Goal: Task Accomplishment & Management: Manage account settings

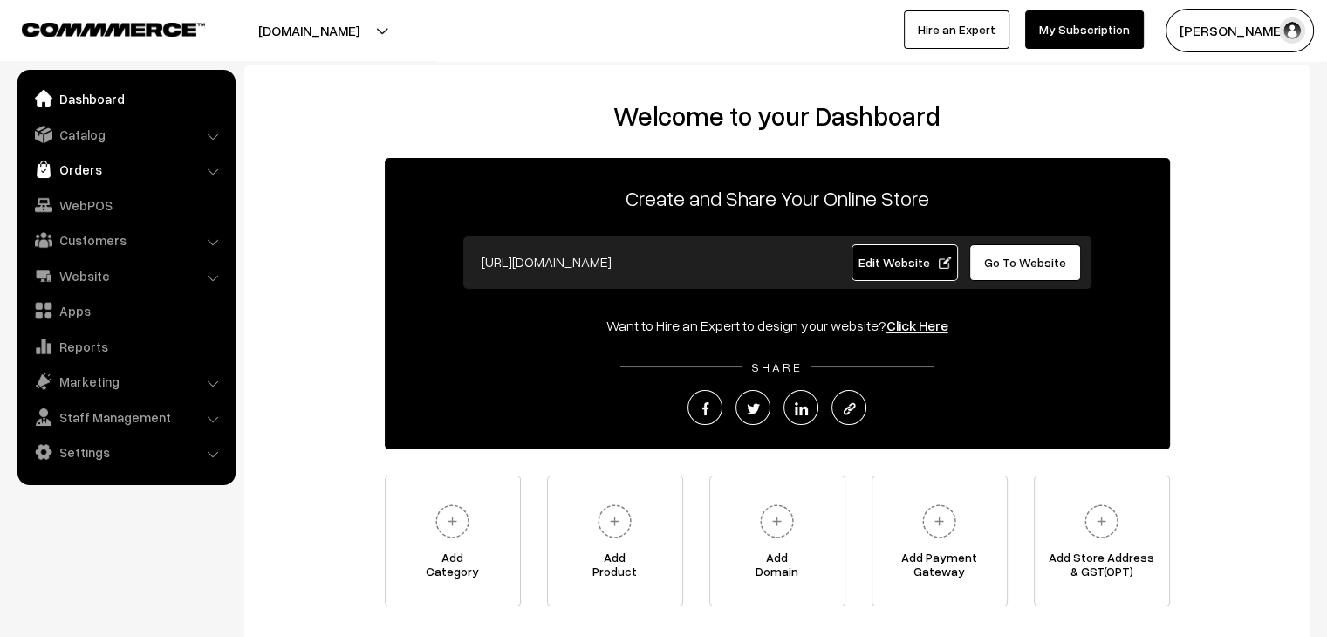
click at [171, 158] on link "Orders" at bounding box center [126, 169] width 208 height 31
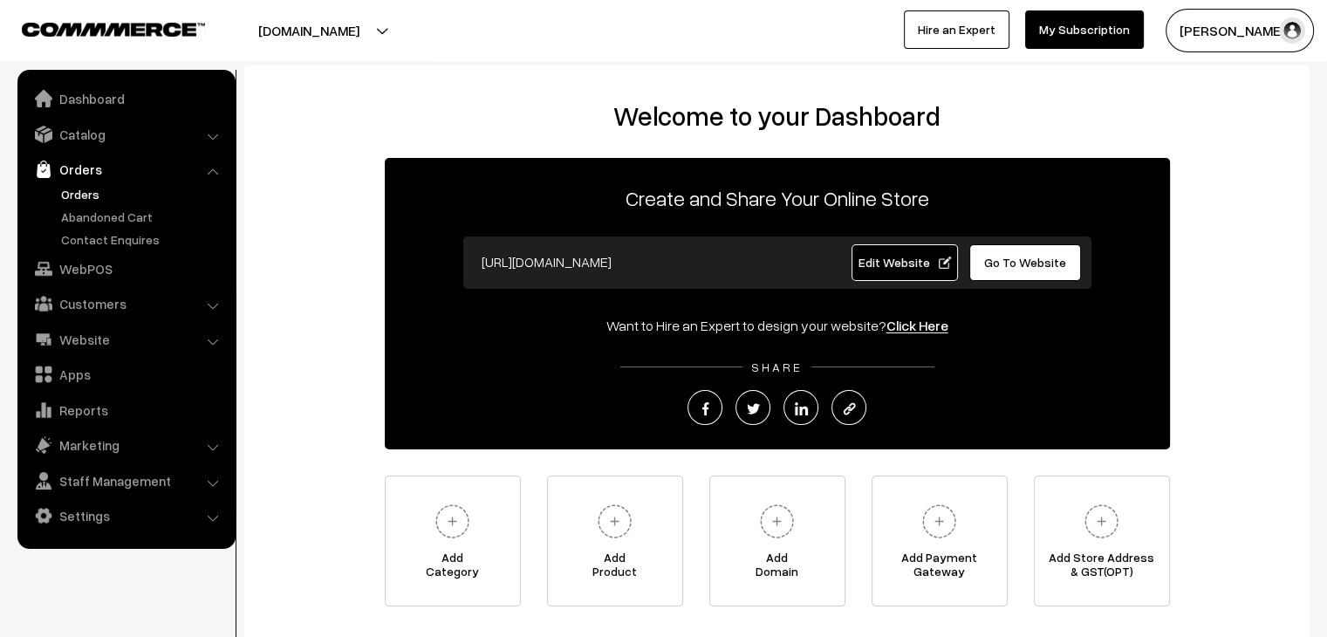
click at [80, 199] on link "Orders" at bounding box center [143, 194] width 173 height 18
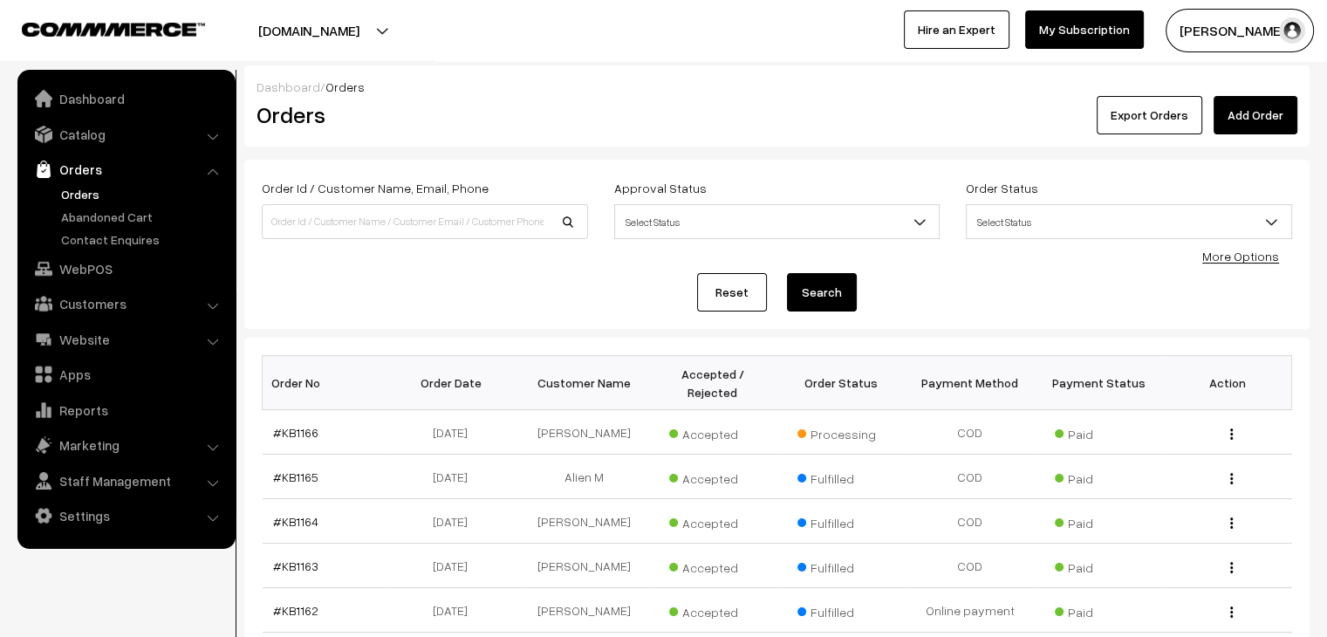
click at [101, 224] on link "Abandoned Cart" at bounding box center [143, 217] width 173 height 18
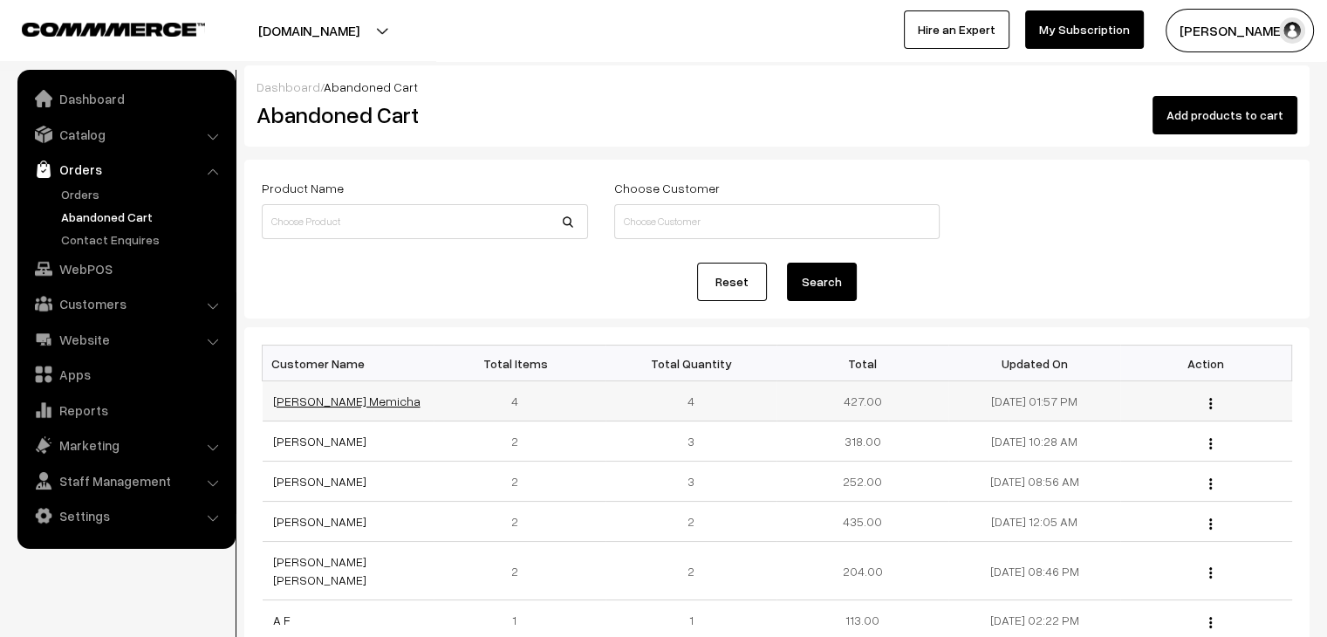
click at [312, 405] on link "[PERSON_NAME] Memicha" at bounding box center [346, 401] width 147 height 15
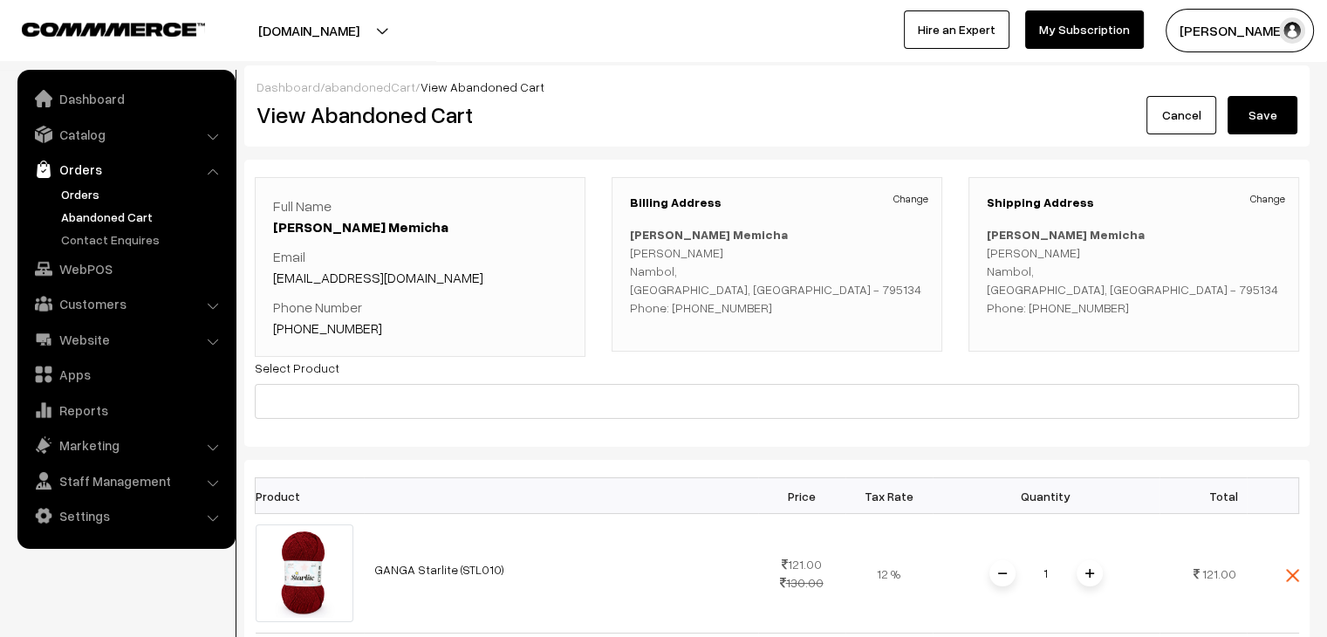
click at [98, 196] on link "Orders" at bounding box center [143, 194] width 173 height 18
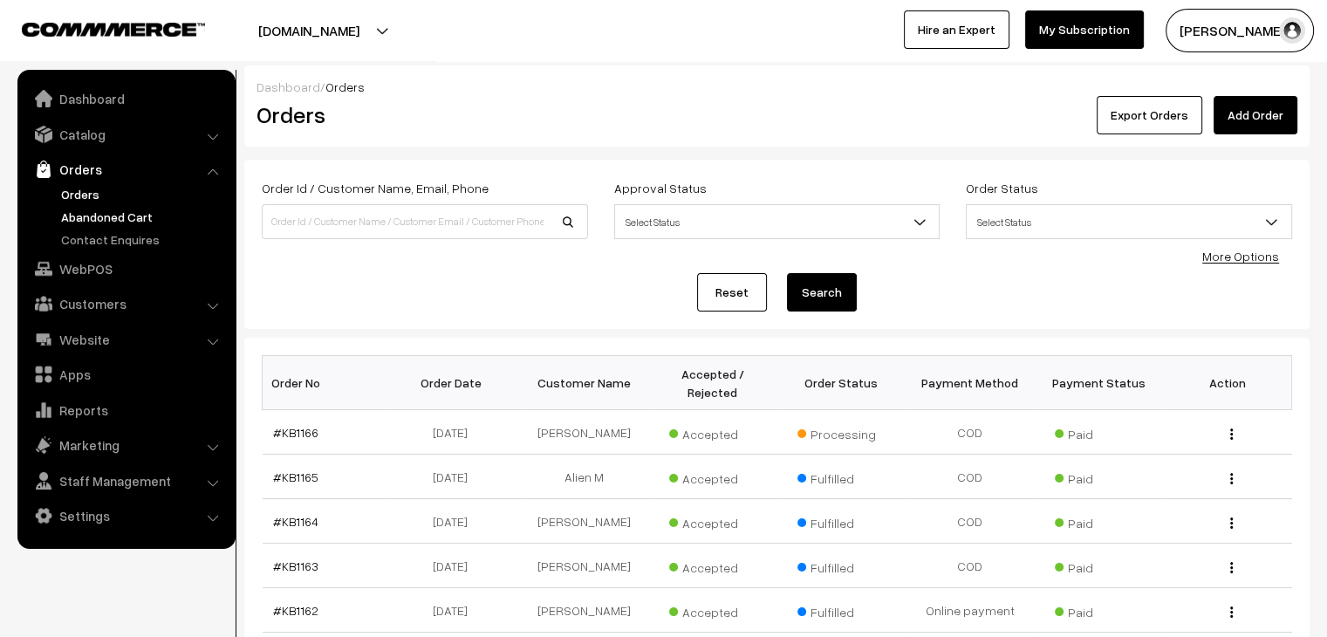
click at [141, 210] on link "Abandoned Cart" at bounding box center [143, 217] width 173 height 18
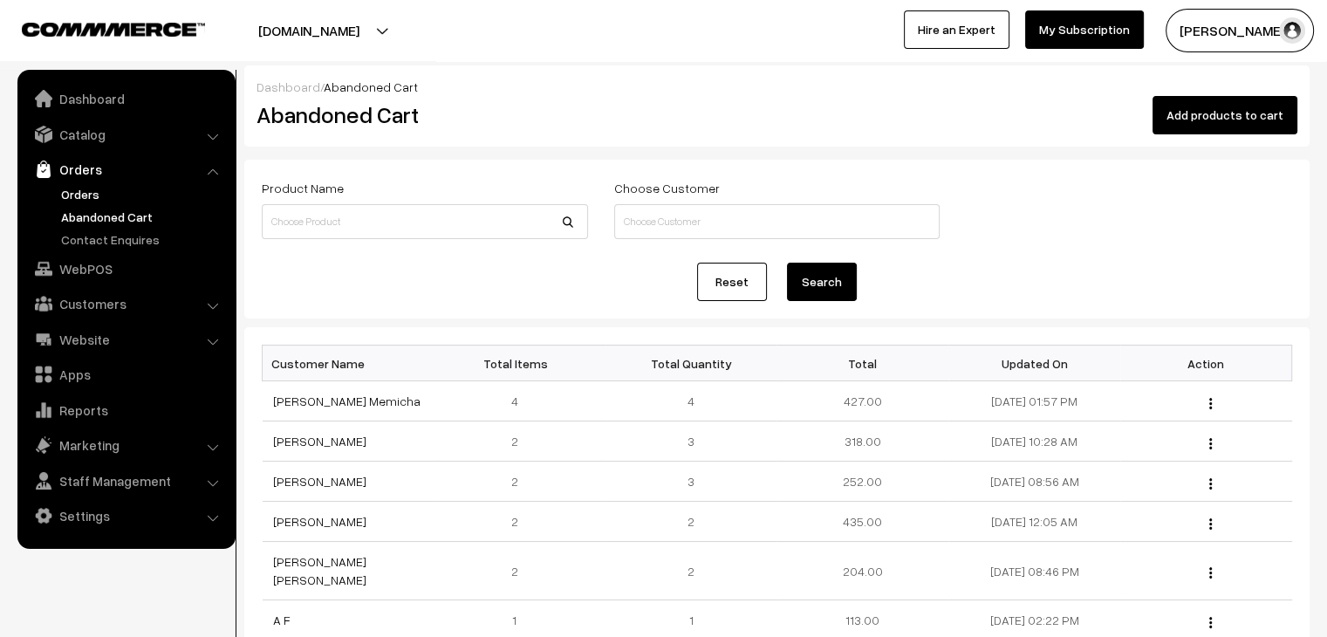
click at [94, 197] on link "Orders" at bounding box center [143, 194] width 173 height 18
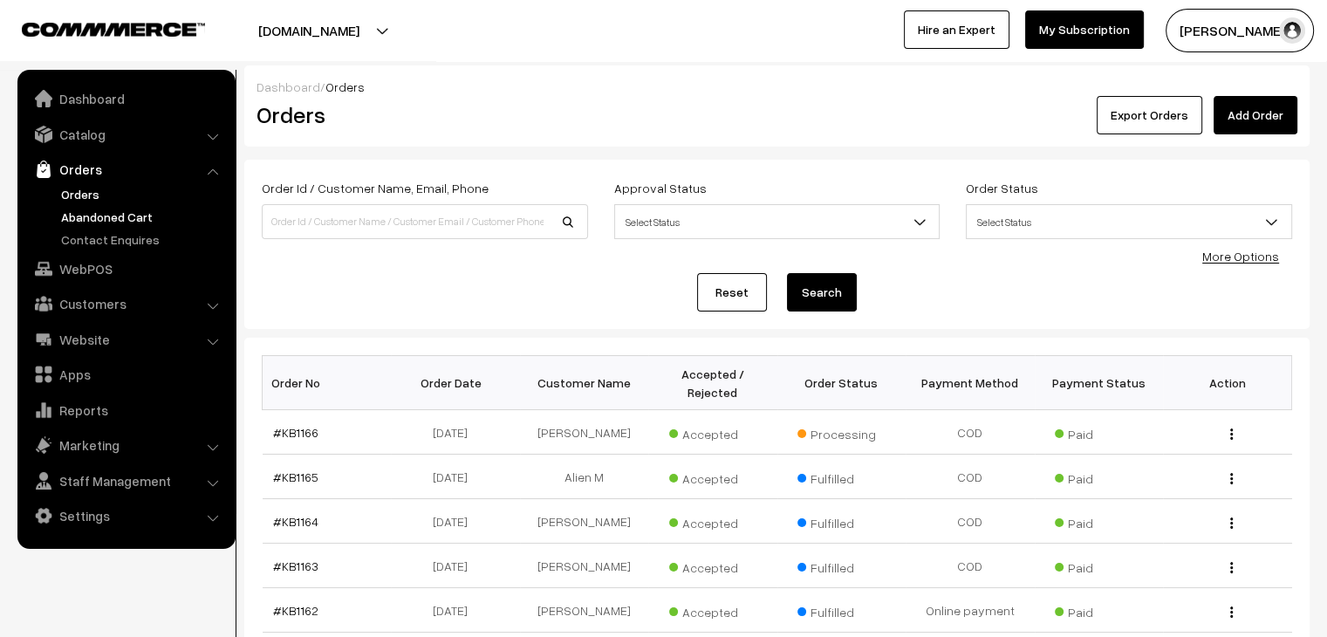
click at [127, 214] on link "Abandoned Cart" at bounding box center [143, 217] width 173 height 18
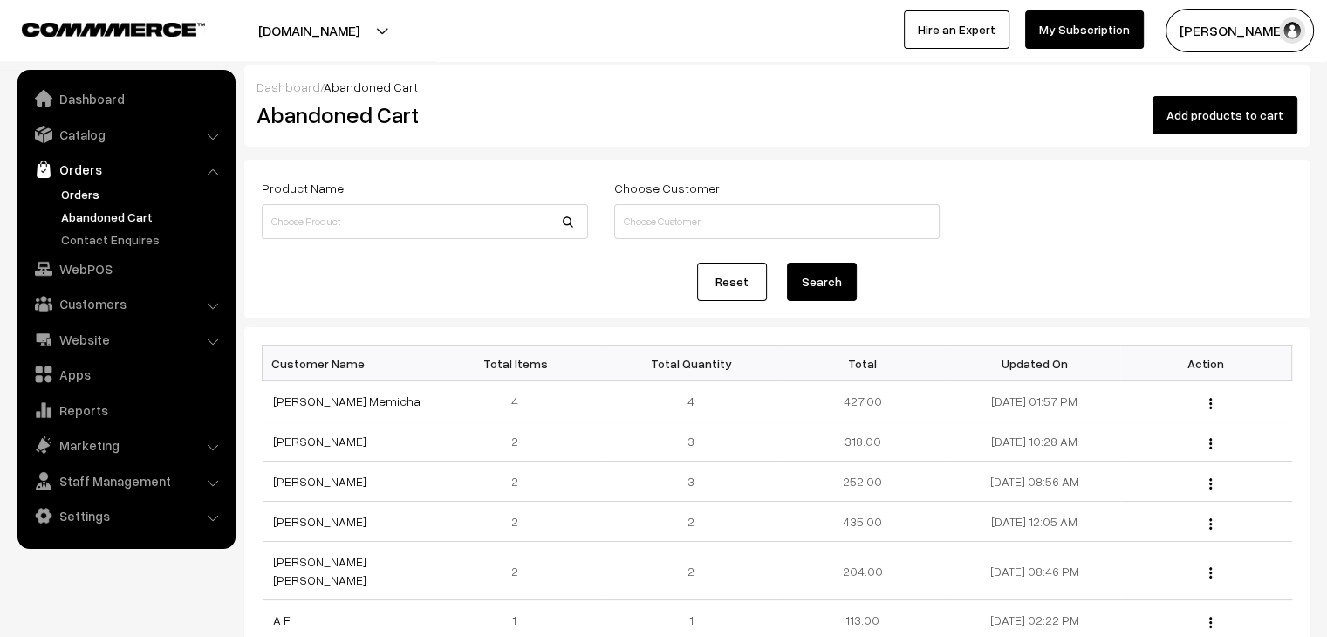
click at [77, 195] on link "Orders" at bounding box center [143, 194] width 173 height 18
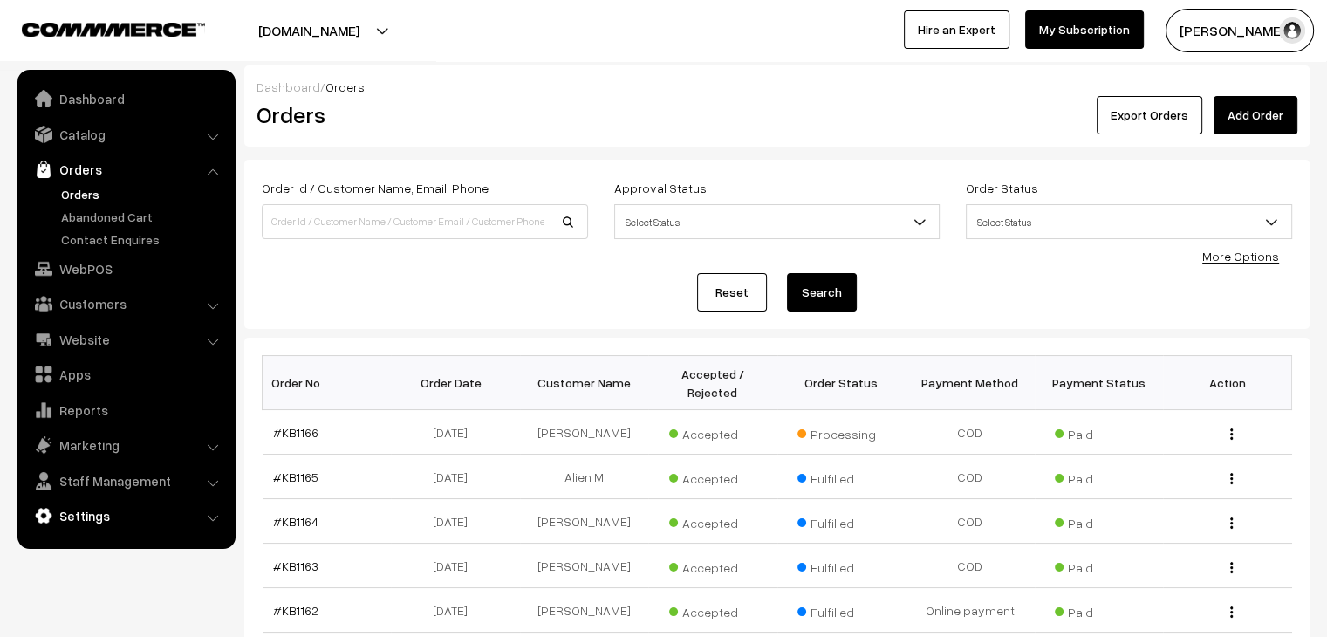
click at [119, 508] on link "Settings" at bounding box center [126, 515] width 208 height 31
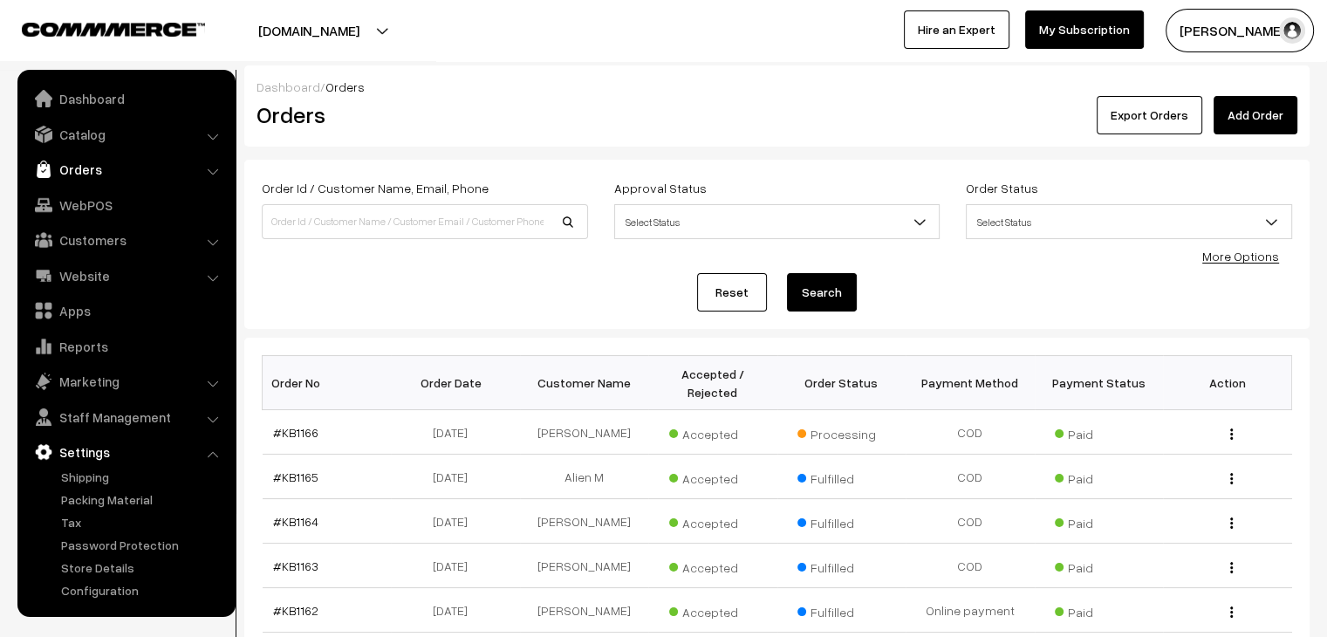
click at [139, 171] on link "Orders" at bounding box center [126, 169] width 208 height 31
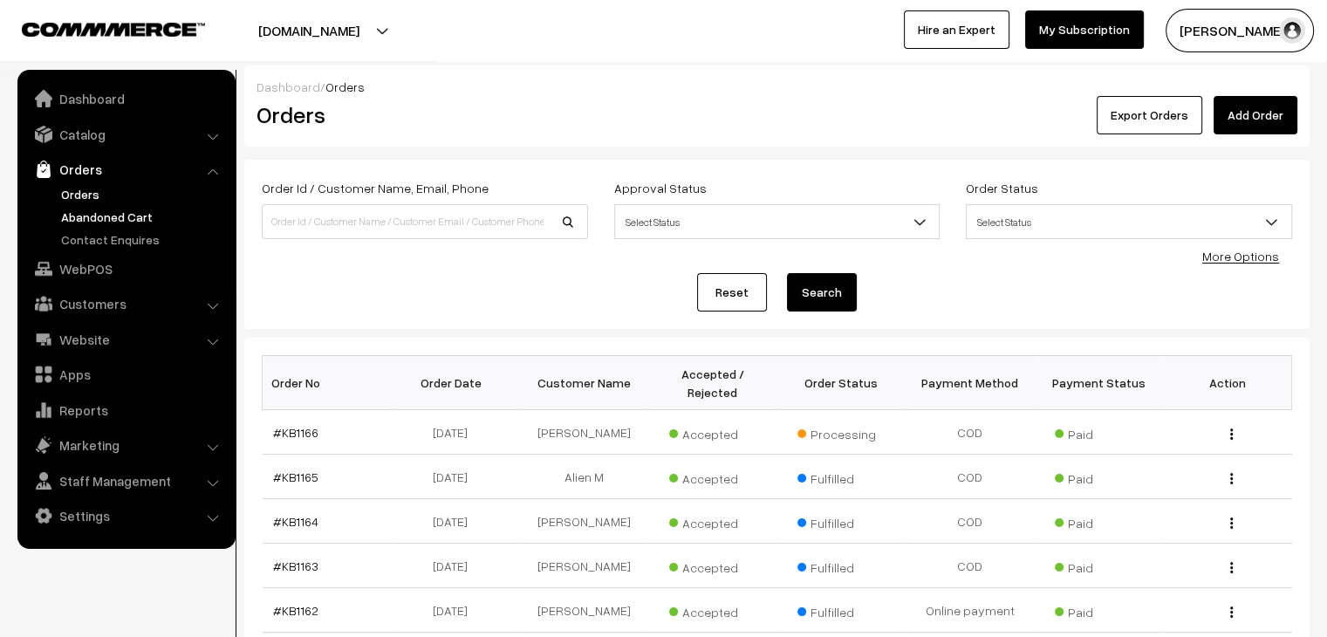
click at [96, 214] on link "Abandoned Cart" at bounding box center [143, 217] width 173 height 18
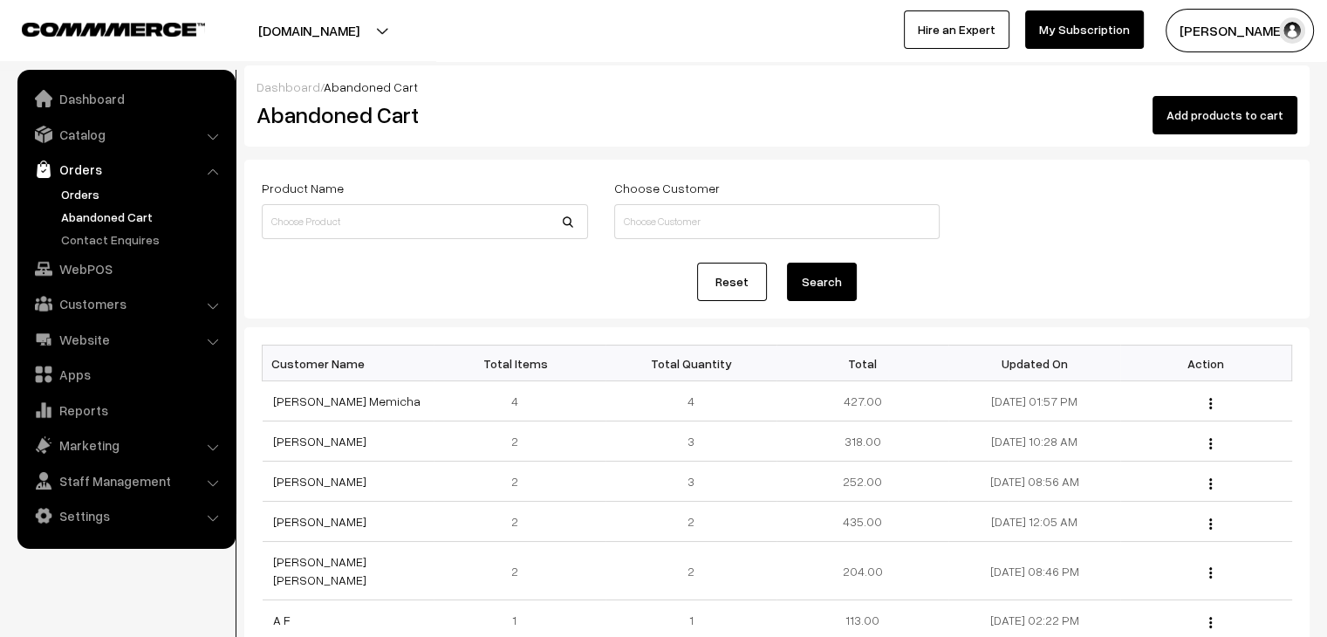
click at [72, 189] on link "Orders" at bounding box center [143, 194] width 173 height 18
click at [77, 197] on link "Orders" at bounding box center [143, 194] width 173 height 18
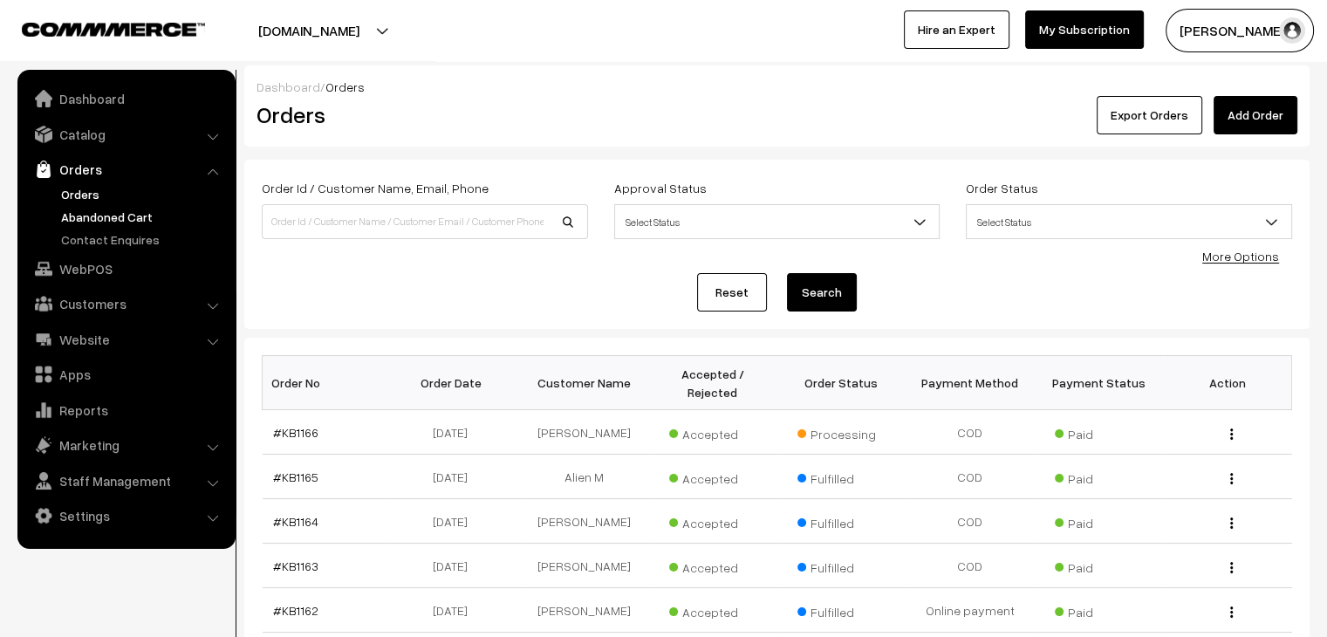
click at [128, 209] on link "Abandoned Cart" at bounding box center [143, 217] width 173 height 18
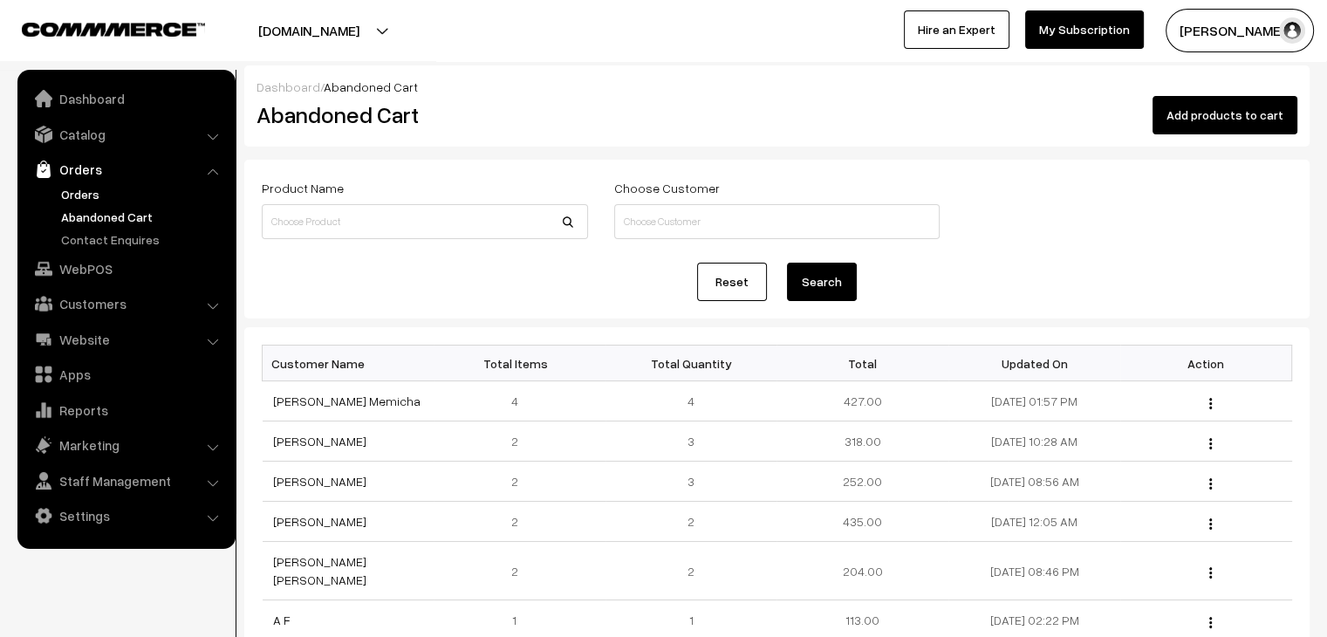
click at [108, 200] on link "Orders" at bounding box center [143, 194] width 173 height 18
